Goal: Find specific page/section: Find specific page/section

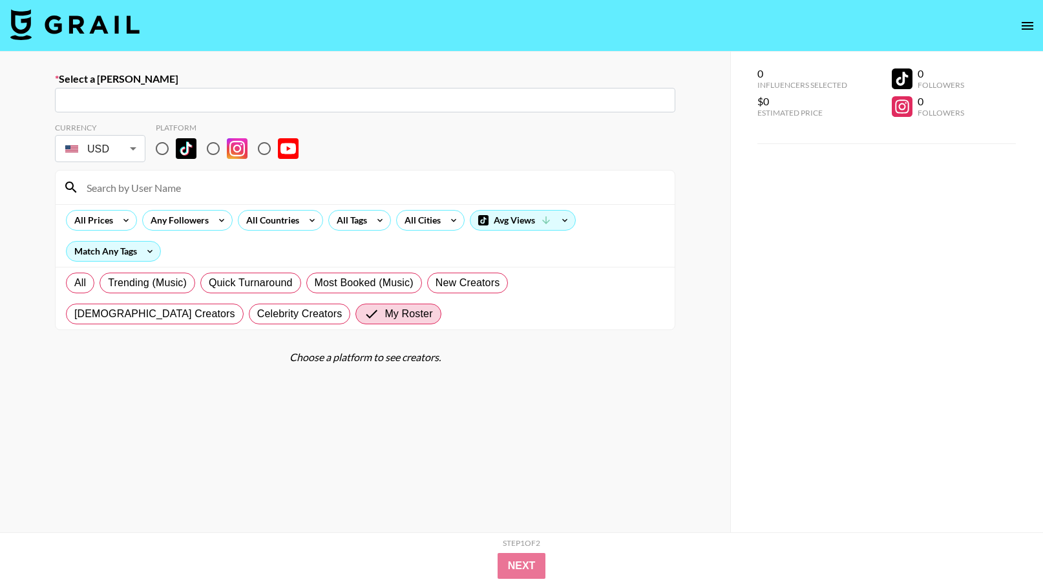
click at [95, 34] on img at bounding box center [74, 24] width 129 height 31
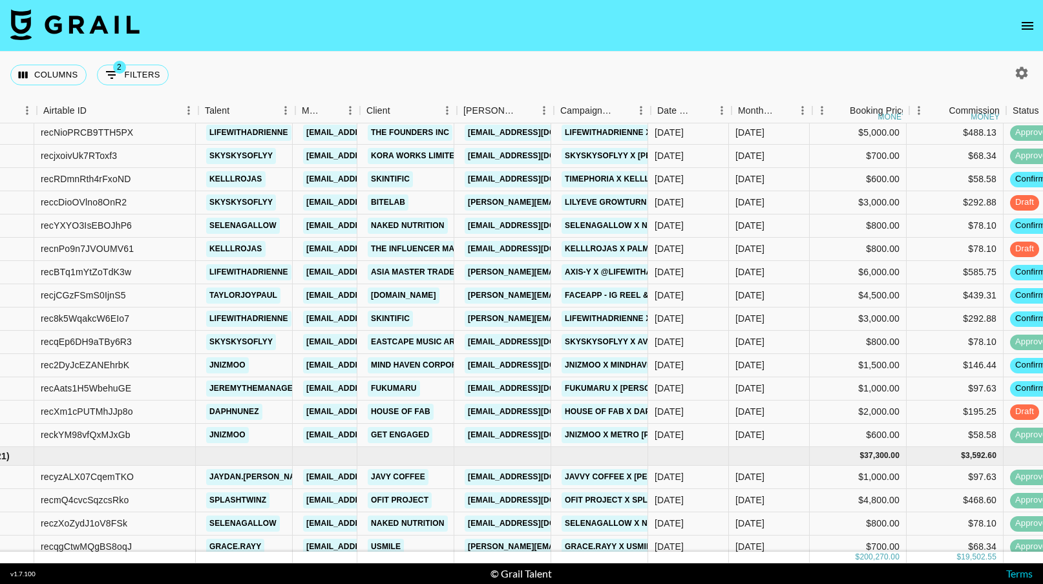
scroll to position [416, 79]
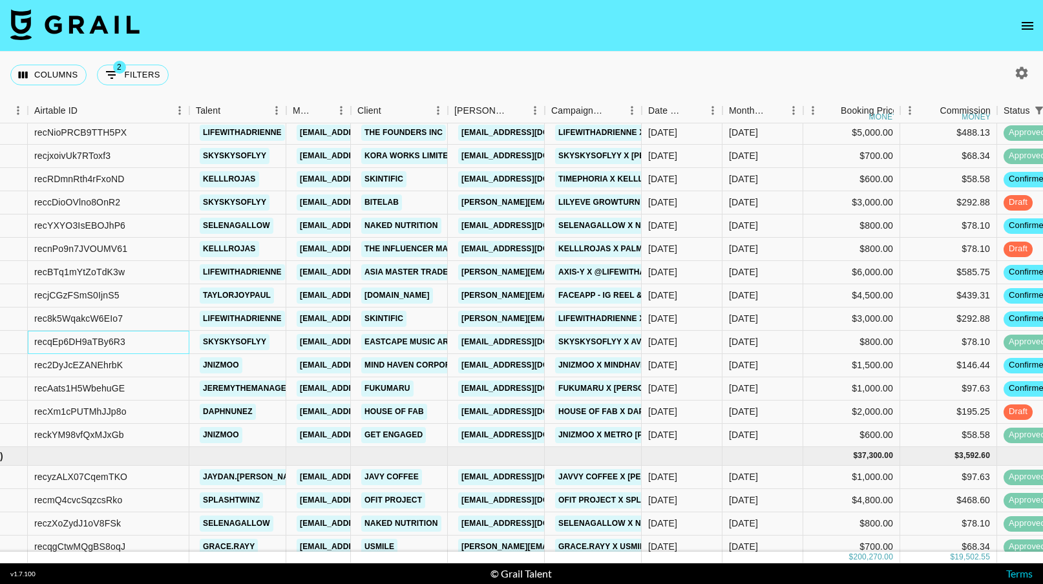
click at [90, 345] on div "recqEp6DH9aTBy6R3" at bounding box center [79, 341] width 91 height 13
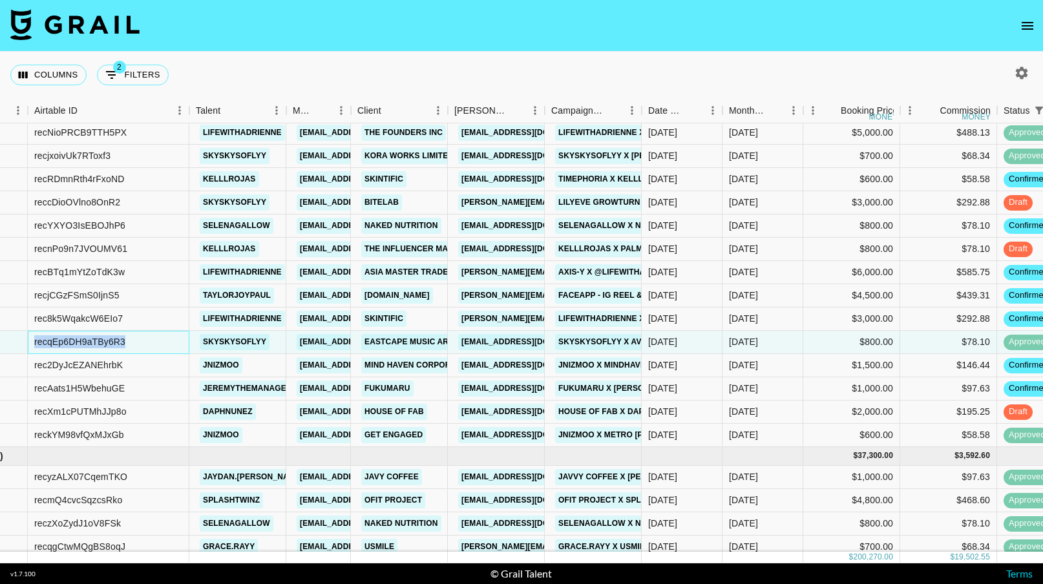
click at [90, 345] on div "recqEp6DH9aTBy6R3" at bounding box center [79, 341] width 91 height 13
copy div "recqEp6DH9aTBy6R3"
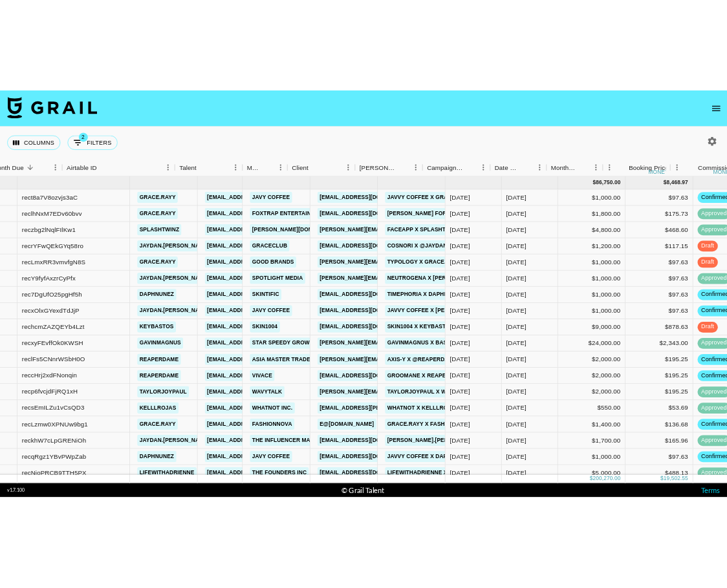
scroll to position [0, 253]
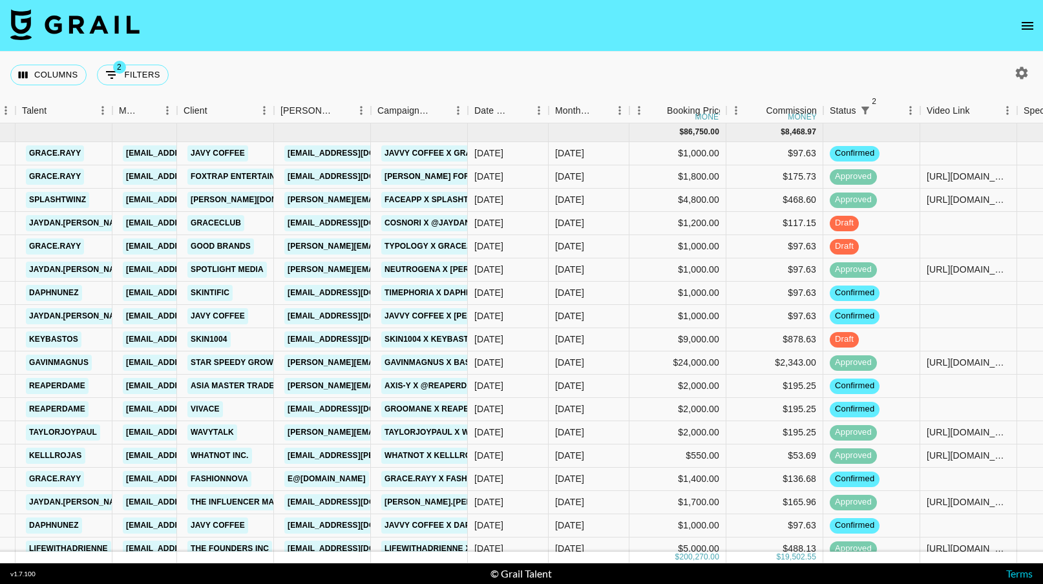
click at [1023, 28] on icon "open drawer" at bounding box center [1028, 26] width 12 height 8
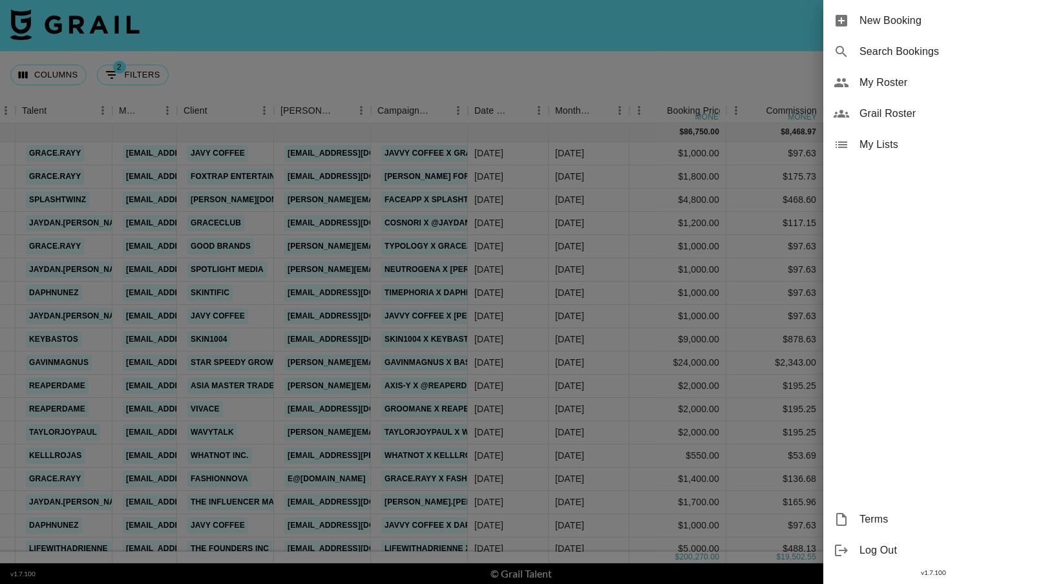
click at [956, 114] on span "Grail Roster" at bounding box center [946, 114] width 173 height 16
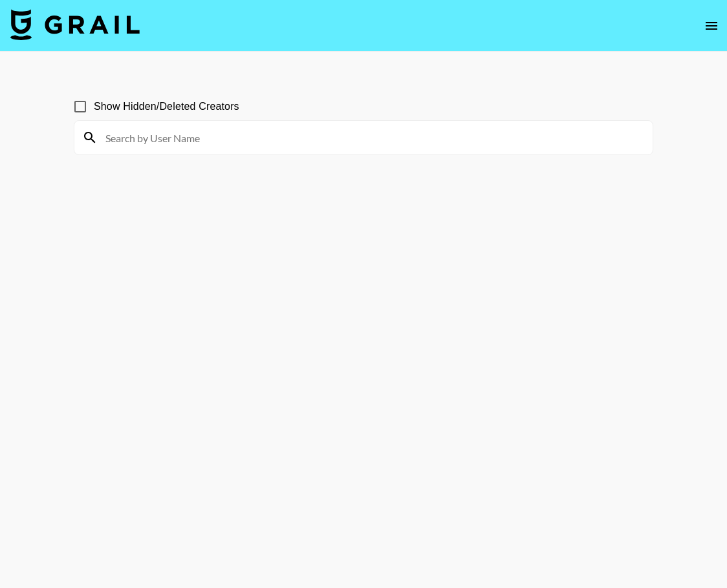
drag, startPoint x: 183, startPoint y: 135, endPoint x: 141, endPoint y: 15, distance: 127.4
click at [183, 135] on input at bounding box center [371, 137] width 547 height 21
click at [182, 134] on input "b" at bounding box center [371, 137] width 547 height 21
type input "b"
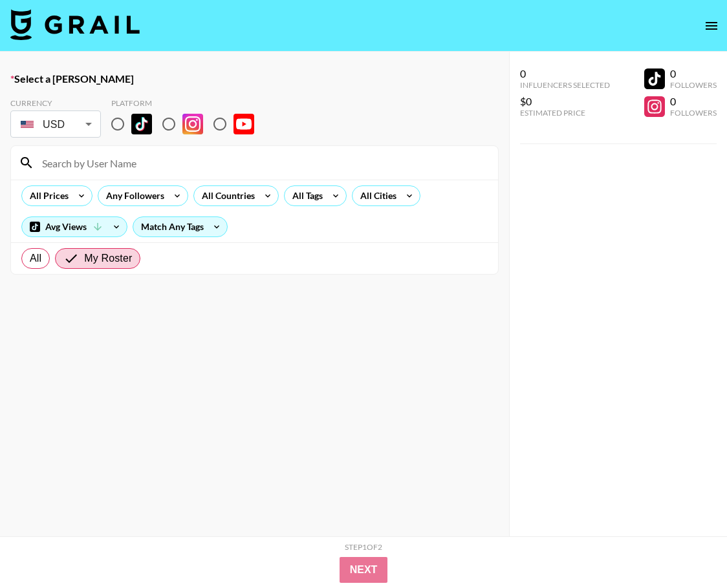
click at [141, 162] on input at bounding box center [262, 163] width 456 height 21
type input "f"
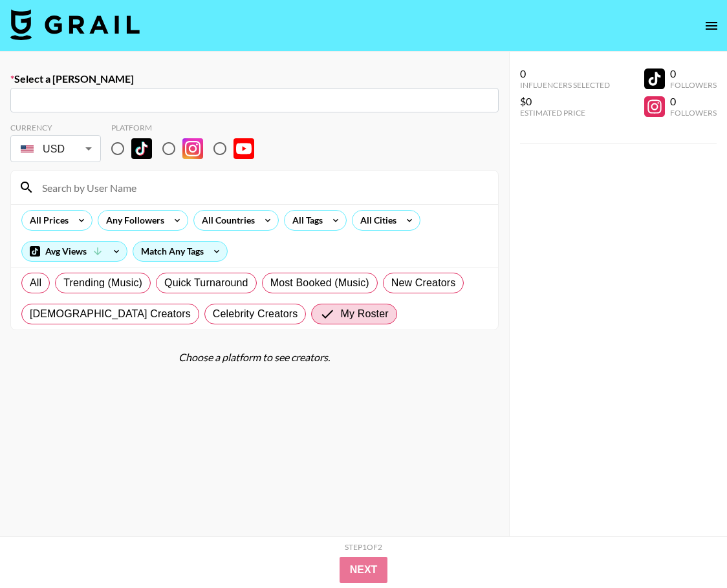
type input "f"
click at [712, 23] on icon "open drawer" at bounding box center [711, 26] width 16 height 16
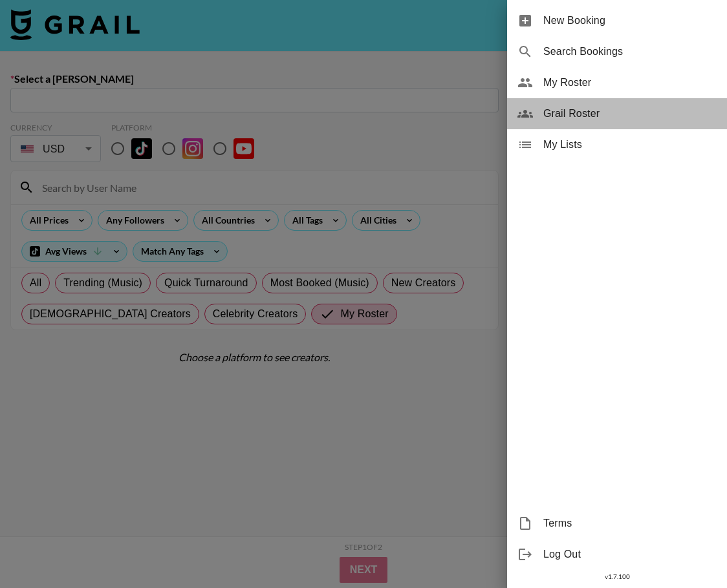
click at [630, 106] on span "Grail Roster" at bounding box center [629, 114] width 173 height 16
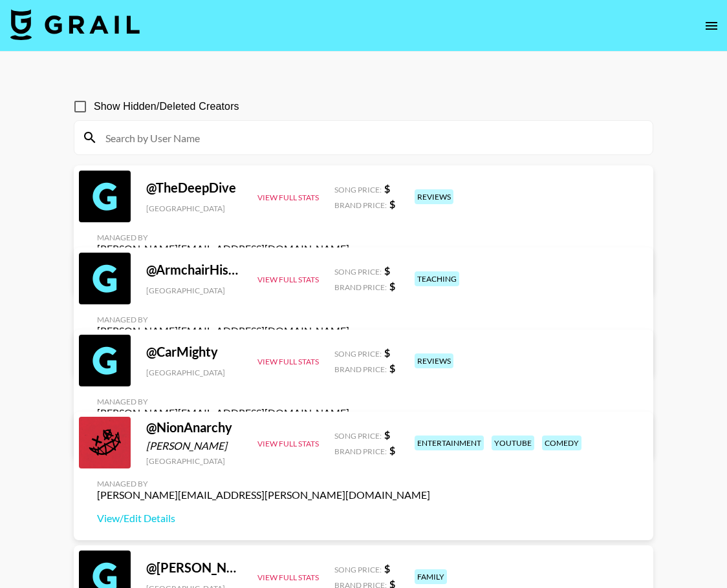
drag, startPoint x: 206, startPoint y: 147, endPoint x: 202, endPoint y: 139, distance: 8.7
click at [203, 142] on div at bounding box center [363, 138] width 578 height 34
click at [200, 137] on input at bounding box center [371, 137] width 547 height 21
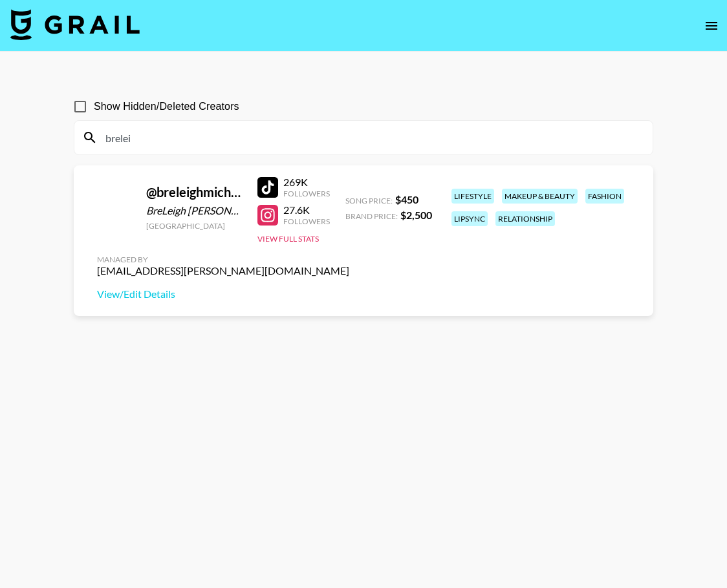
scroll to position [17, 0]
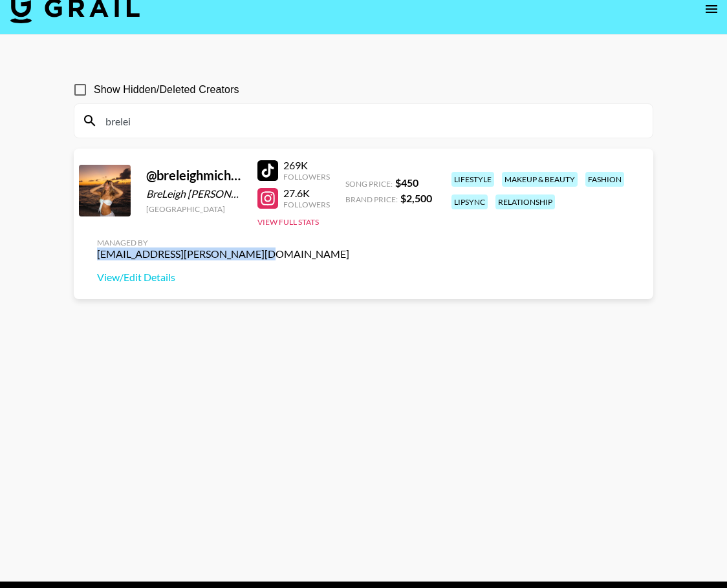
drag, startPoint x: 244, startPoint y: 258, endPoint x: 94, endPoint y: 258, distance: 149.3
click at [94, 258] on div "Managed By lynken.morton@grail-talent.com View/Edit Details" at bounding box center [223, 261] width 273 height 67
copy div "lynken.morton@grail-talent.com"
click at [248, 120] on input "brelei" at bounding box center [371, 121] width 547 height 21
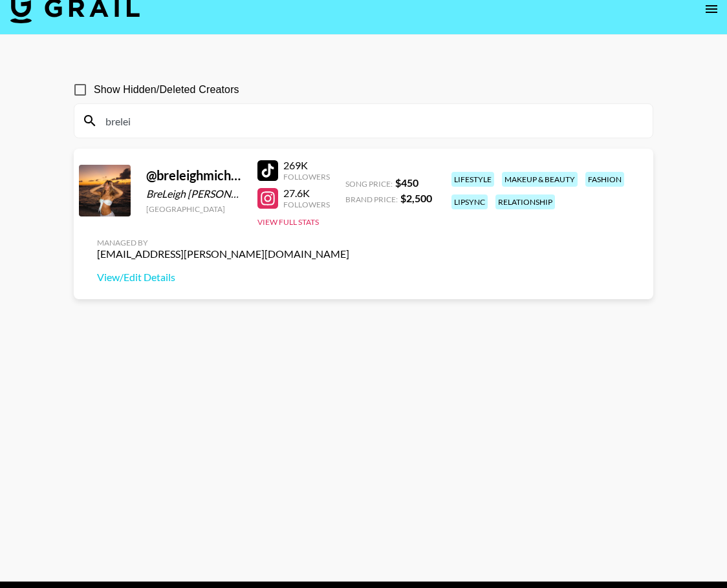
click at [247, 120] on input "brelei" at bounding box center [371, 121] width 547 height 21
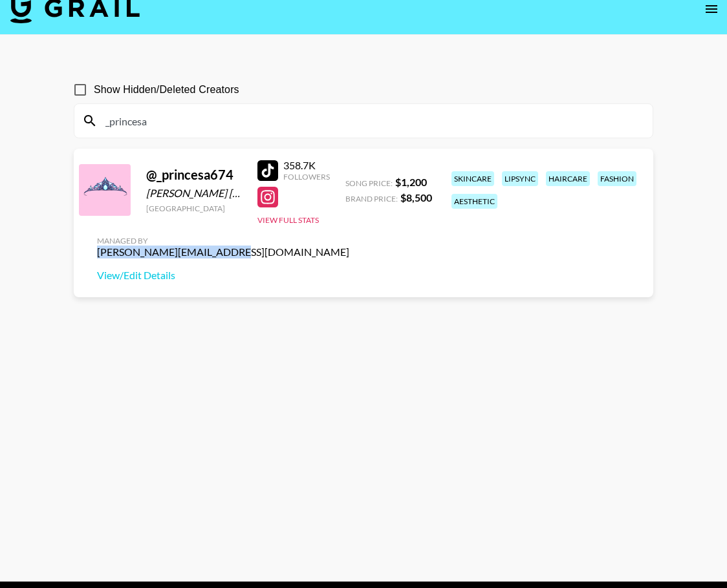
drag, startPoint x: 220, startPoint y: 248, endPoint x: 93, endPoint y: 252, distance: 127.4
click at [93, 252] on div "@ _princesa674 Maritza Garcia Velazquez United States 358.7K Followers View Ful…" at bounding box center [363, 223] width 579 height 149
copy div "lilyrose@grail-talent.com"
click at [334, 121] on input "_princesa" at bounding box center [371, 121] width 547 height 21
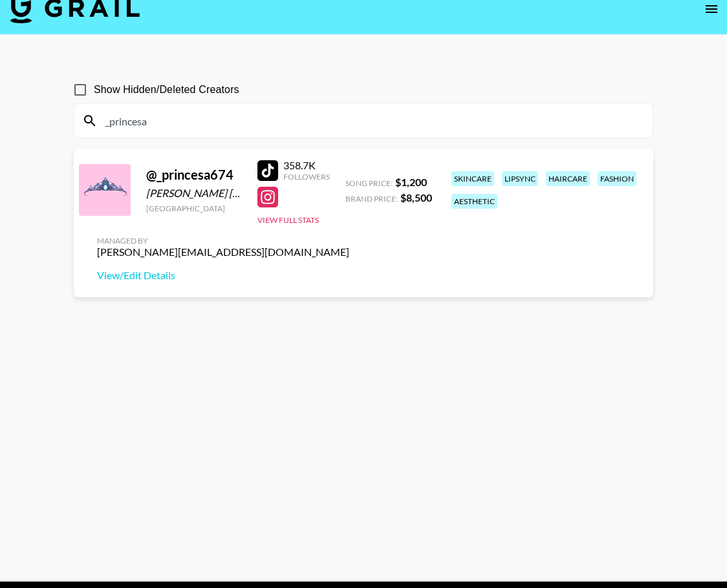
click at [334, 121] on input "_princesa" at bounding box center [371, 121] width 547 height 21
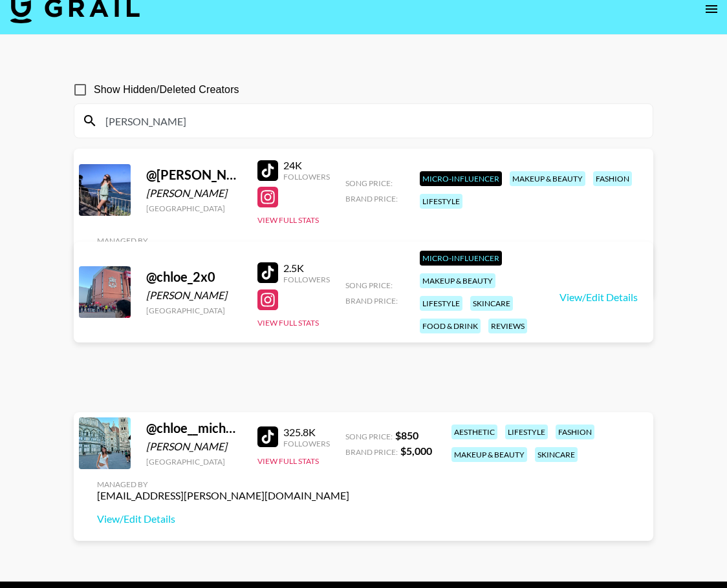
type input "chloe_"
drag, startPoint x: 259, startPoint y: 498, endPoint x: 92, endPoint y: 494, distance: 166.8
click at [92, 494] on div "@ chloe__michelle Chloe Gardener Canada 325.8K Followers View Full Stats Song P…" at bounding box center [363, 476] width 579 height 129
copy div "lynken.morton@grail-talent.com"
